Goal: Navigation & Orientation: Find specific page/section

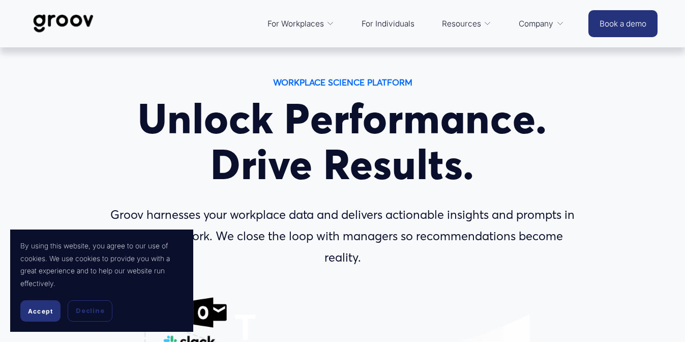
click at [38, 308] on span "Accept" at bounding box center [40, 311] width 25 height 8
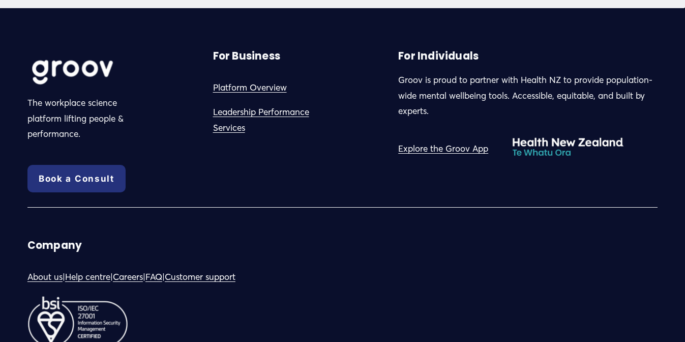
scroll to position [5334, 0]
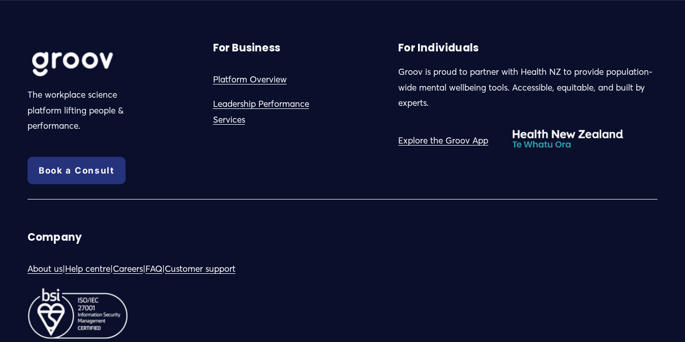
click at [143, 261] on link "Careers" at bounding box center [128, 269] width 30 height 16
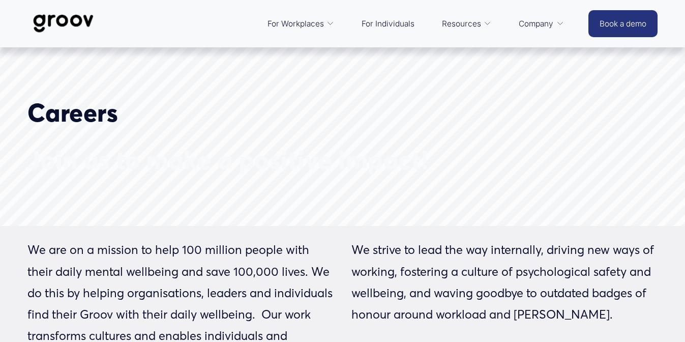
click at [59, 17] on img at bounding box center [63, 24] width 72 height 34
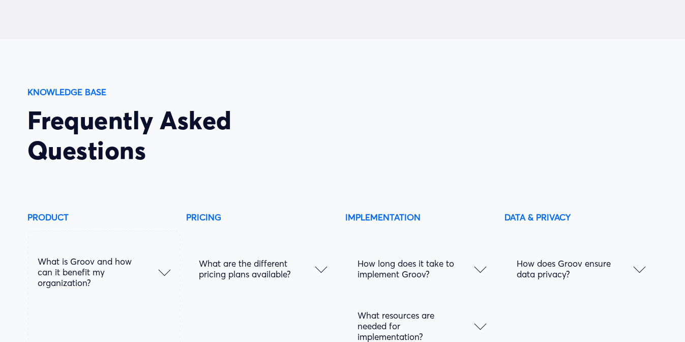
scroll to position [4761, 0]
